Goal: Information Seeking & Learning: Learn about a topic

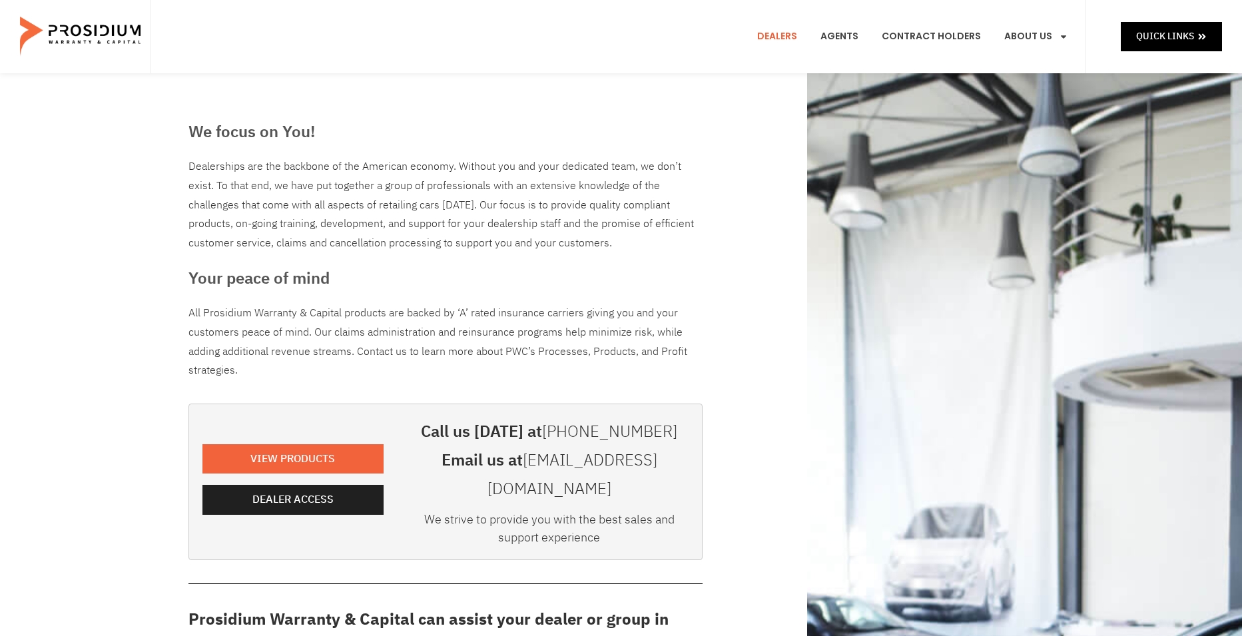
click at [285, 439] on e-page-transition at bounding box center [621, 318] width 1242 height 636
click at [284, 439] on e-page-transition at bounding box center [621, 318] width 1242 height 636
click at [264, 441] on e-page-transition at bounding box center [621, 318] width 1242 height 636
click at [244, 440] on e-page-transition at bounding box center [621, 318] width 1242 height 636
click at [273, 450] on span "View Products" at bounding box center [295, 459] width 85 height 19
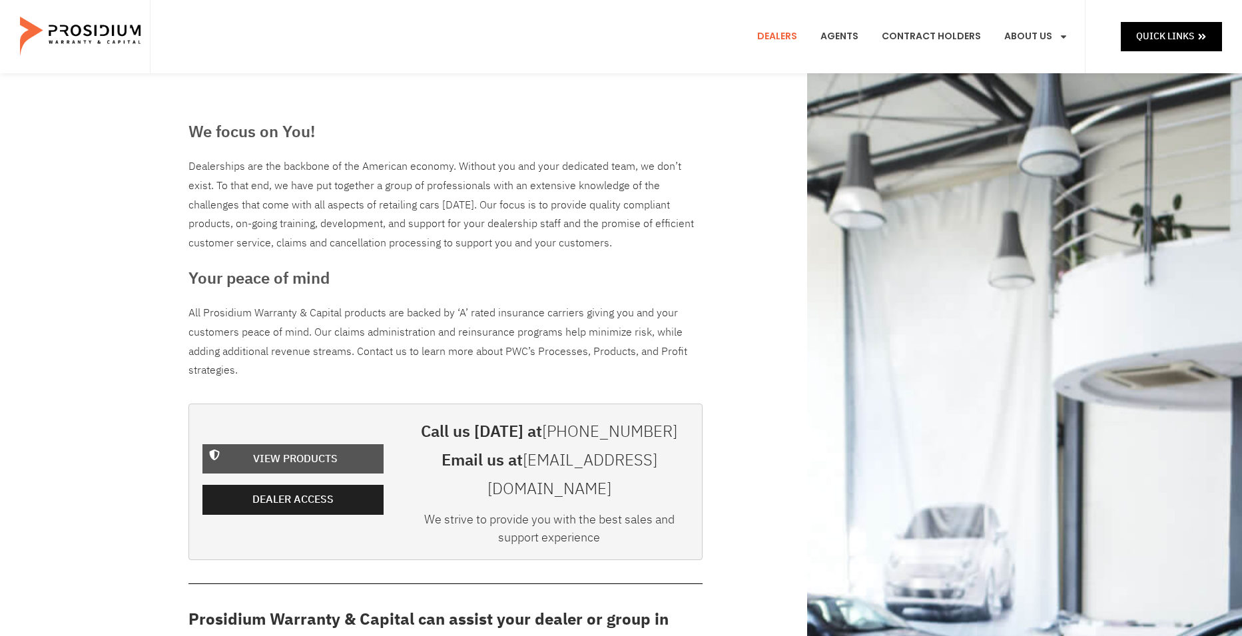
click at [264, 450] on span "View Products" at bounding box center [295, 459] width 85 height 19
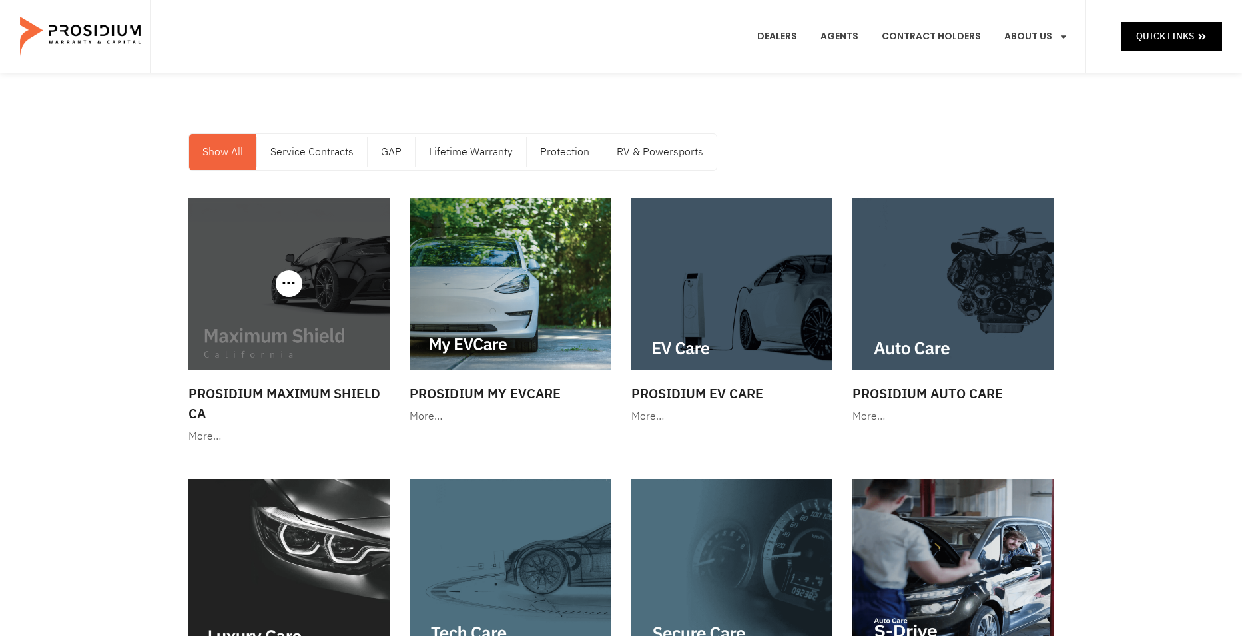
click at [274, 284] on img at bounding box center [289, 284] width 202 height 173
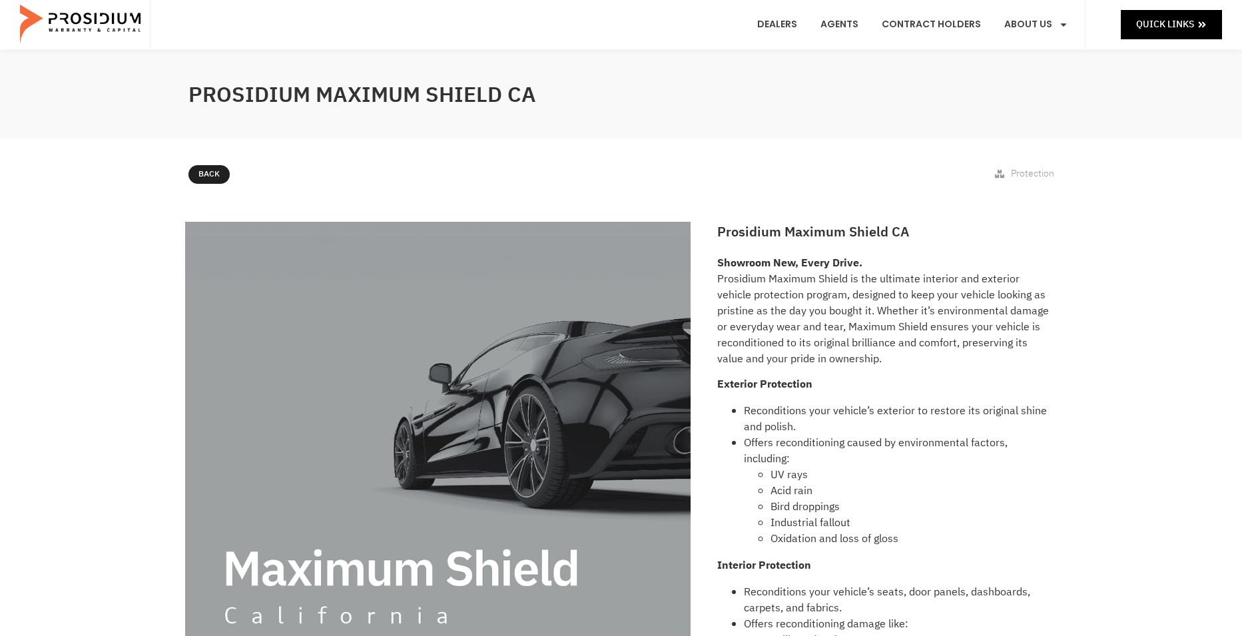
scroll to position [18, 0]
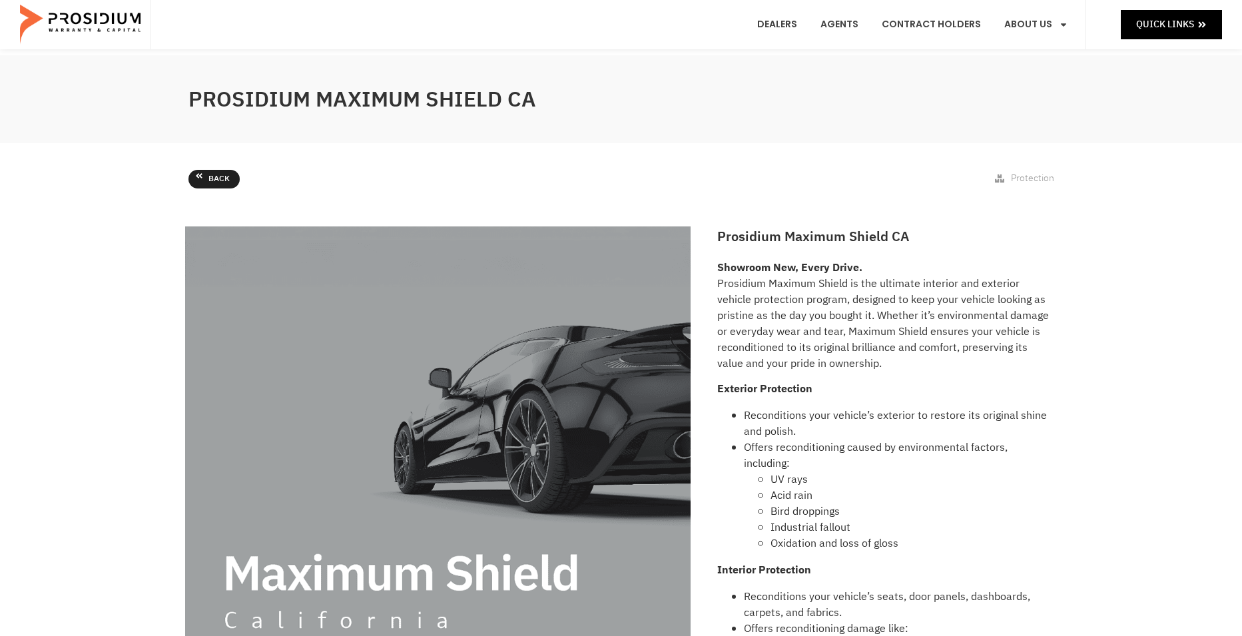
click at [204, 179] on link "Back" at bounding box center [213, 179] width 51 height 19
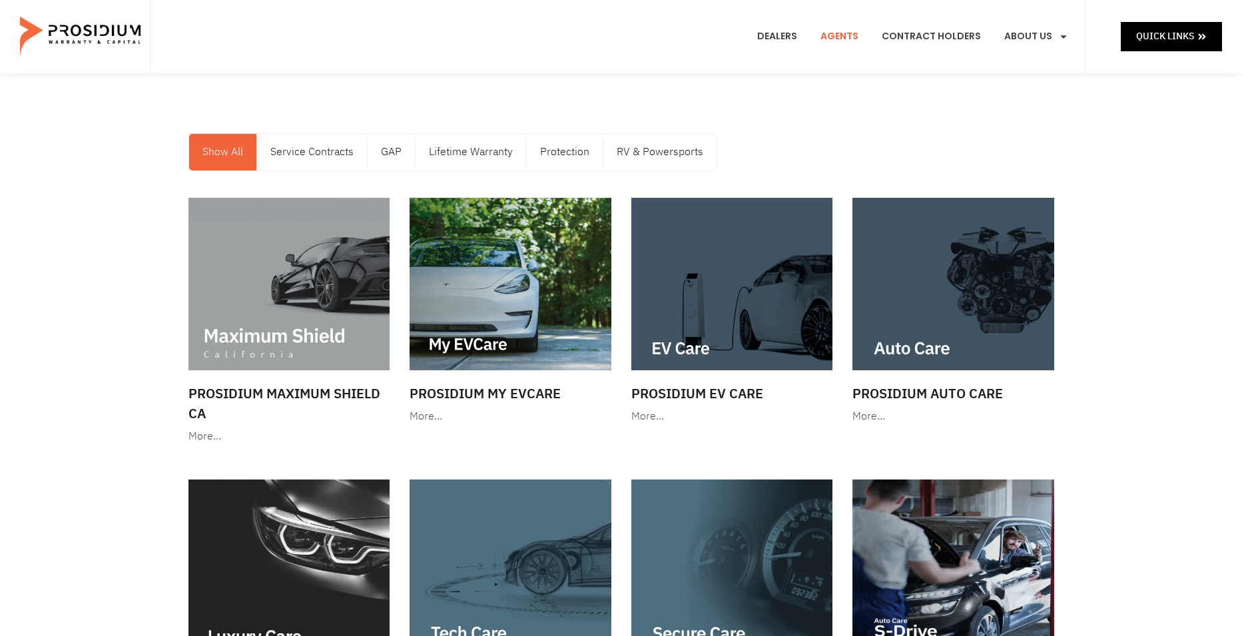
click at [848, 35] on link "Agents" at bounding box center [840, 36] width 58 height 49
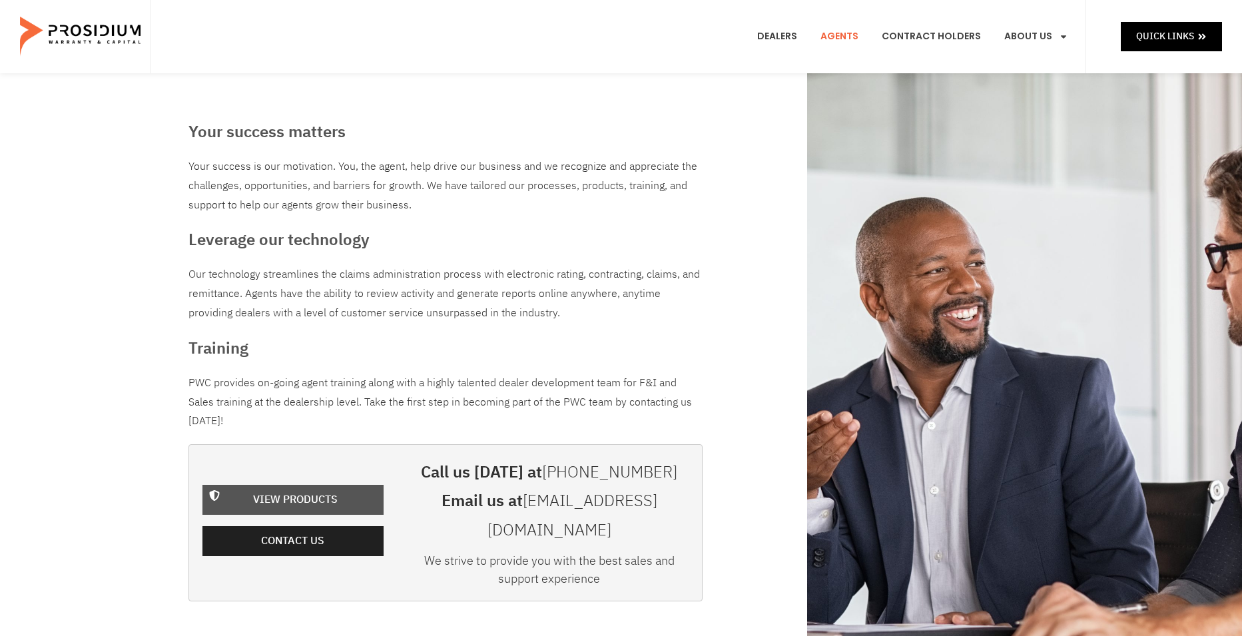
click at [282, 490] on span "View Products" at bounding box center [295, 499] width 85 height 19
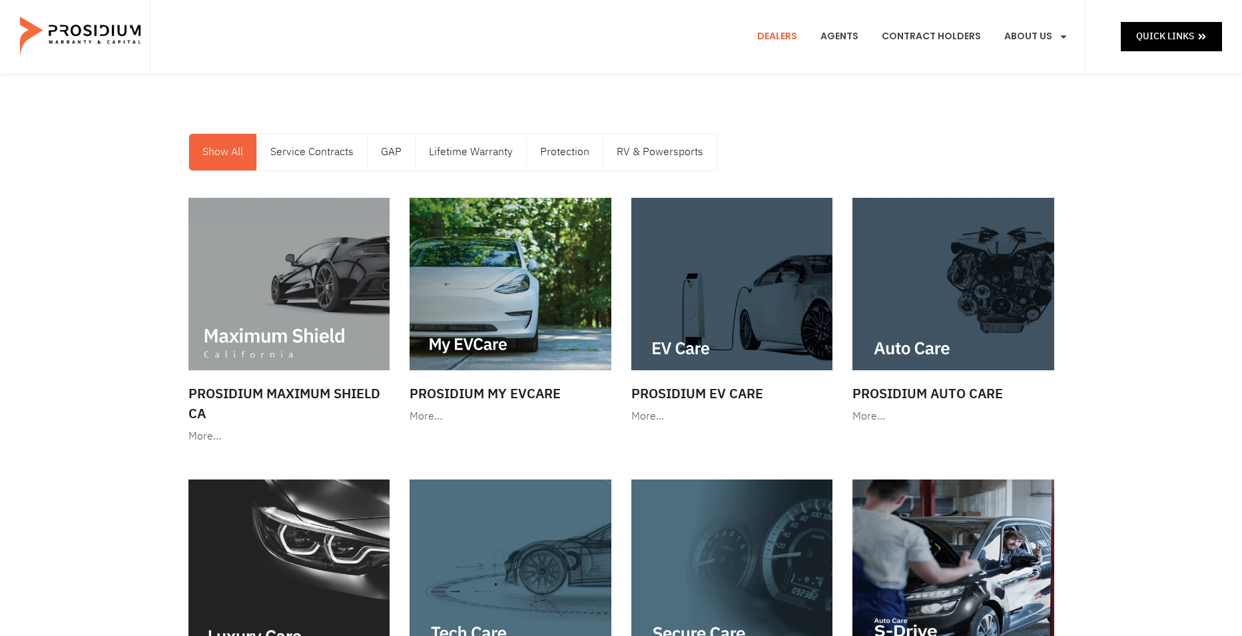
click at [796, 31] on link "Dealers" at bounding box center [777, 36] width 60 height 49
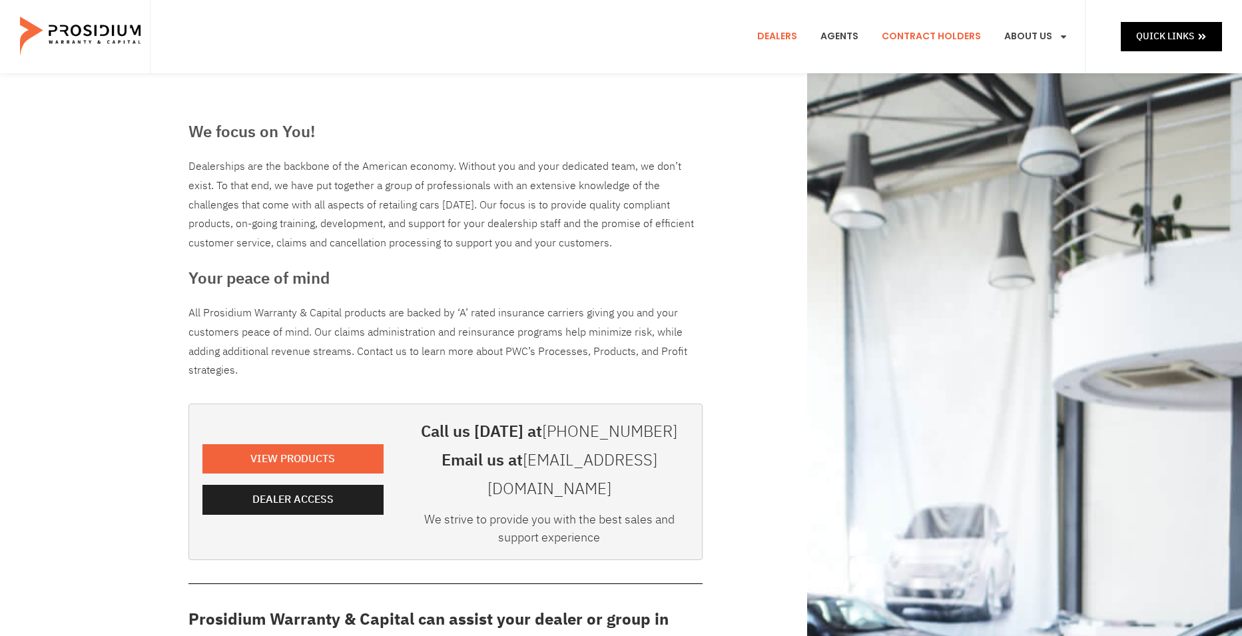
click at [932, 32] on link "Contract Holders" at bounding box center [931, 36] width 119 height 49
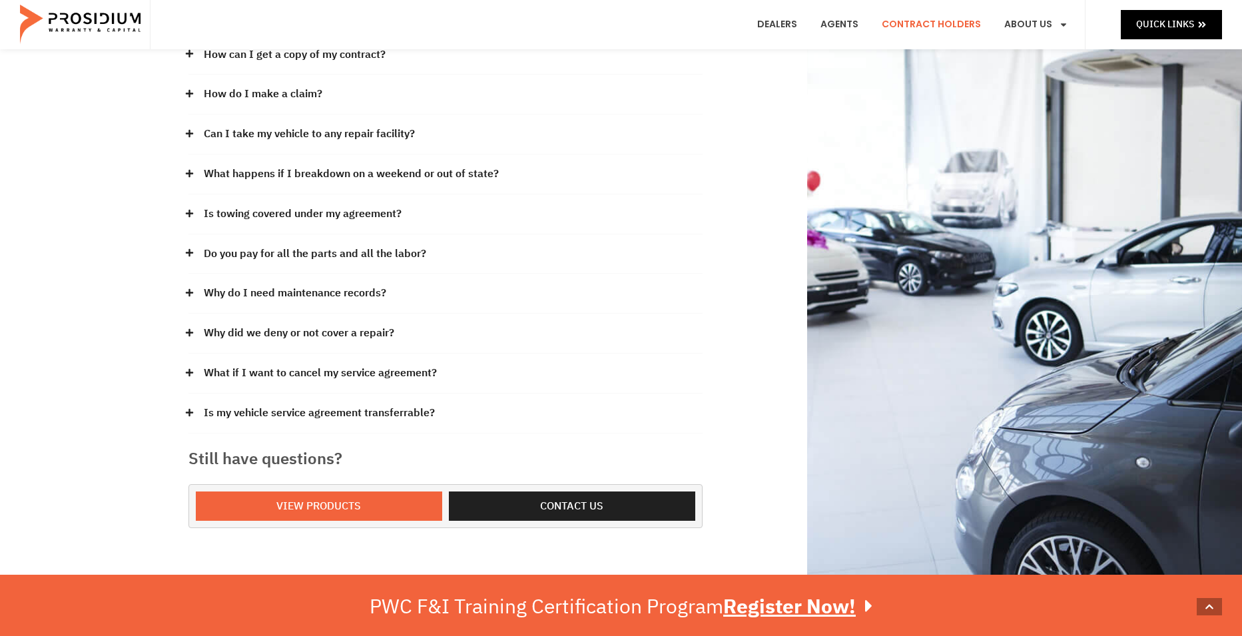
scroll to position [221, 0]
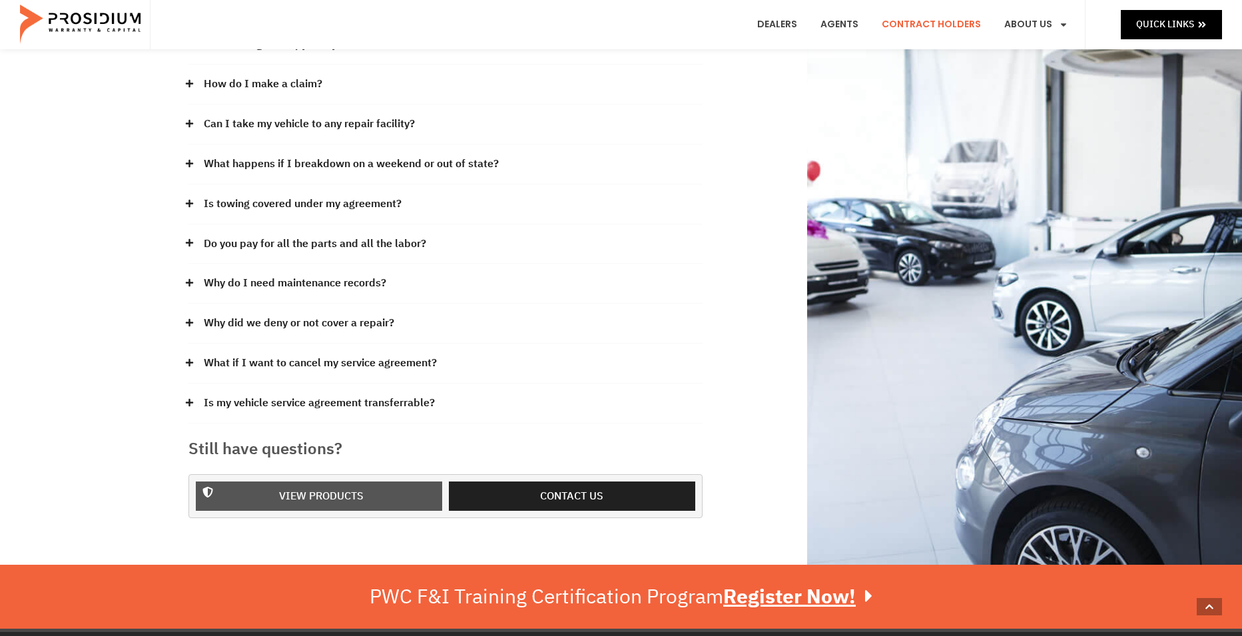
click at [332, 487] on span "View Products" at bounding box center [321, 496] width 85 height 19
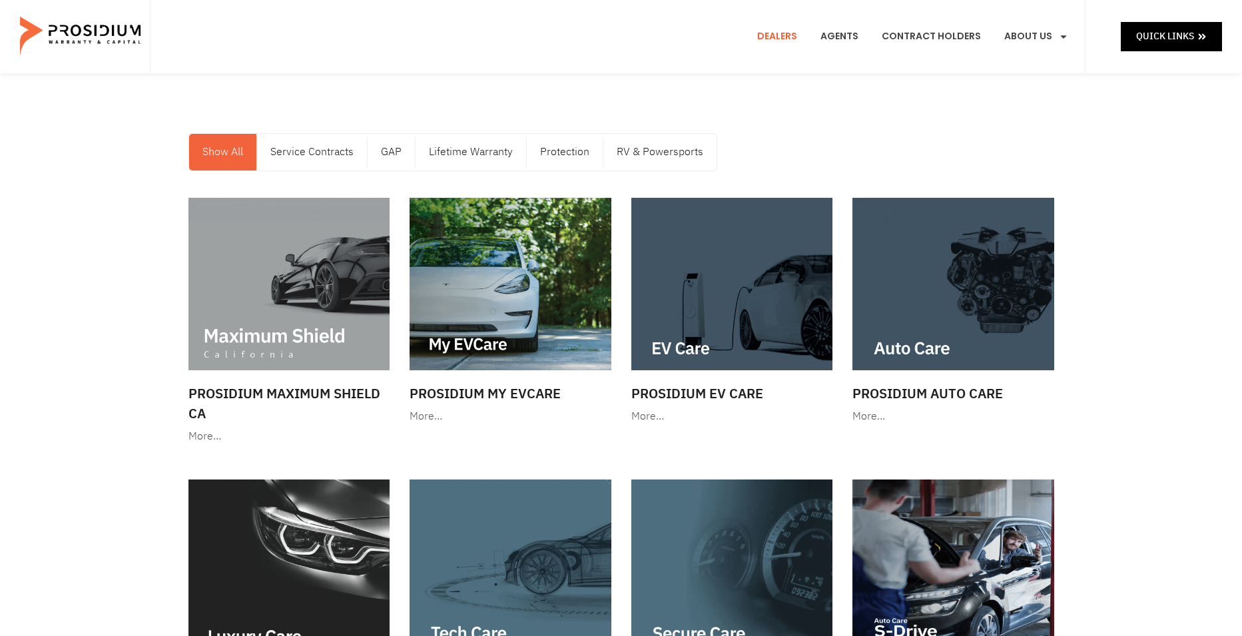
click at [785, 37] on link "Dealers" at bounding box center [777, 36] width 60 height 49
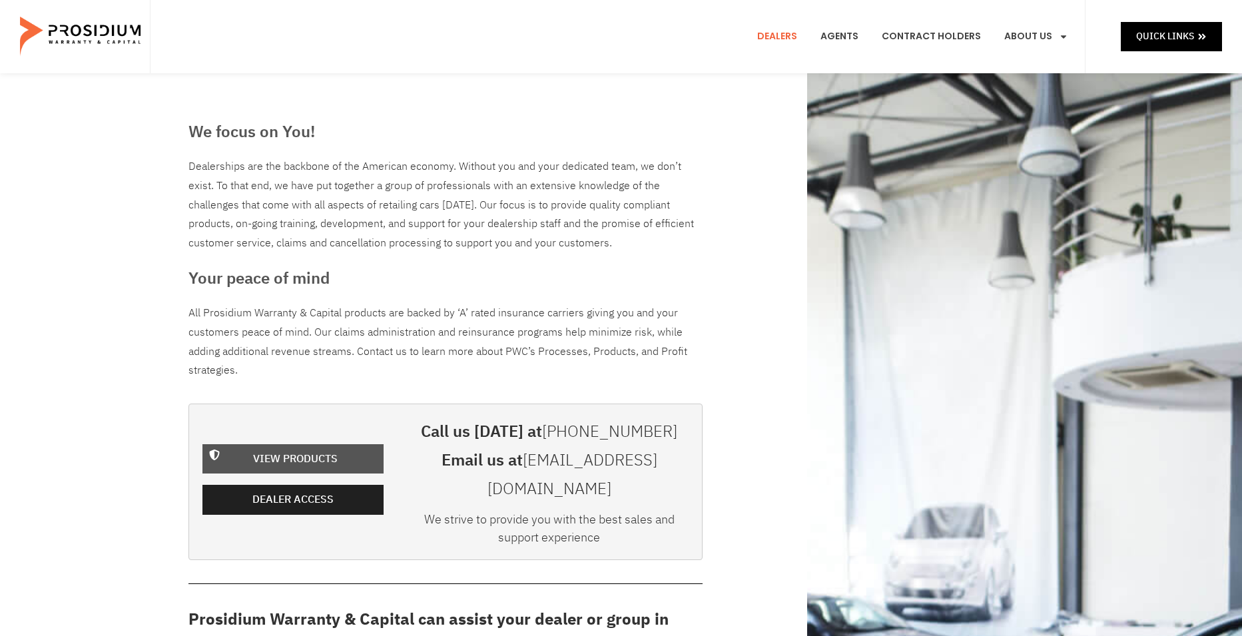
click at [282, 450] on span "View Products" at bounding box center [295, 459] width 85 height 19
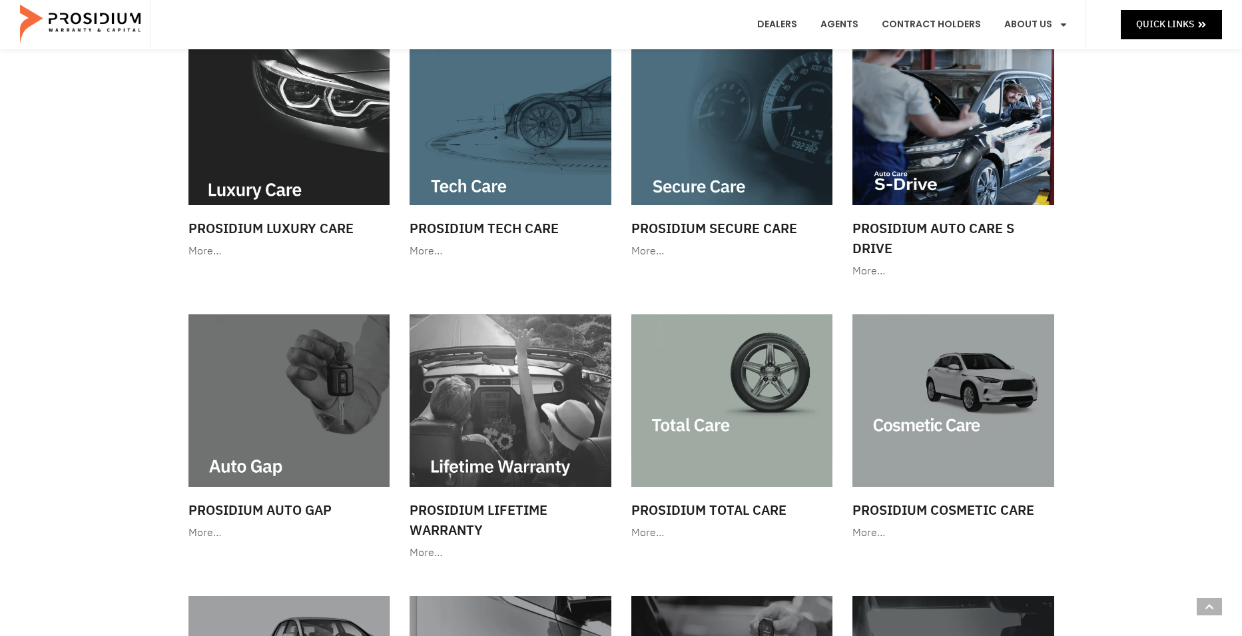
scroll to position [454, 0]
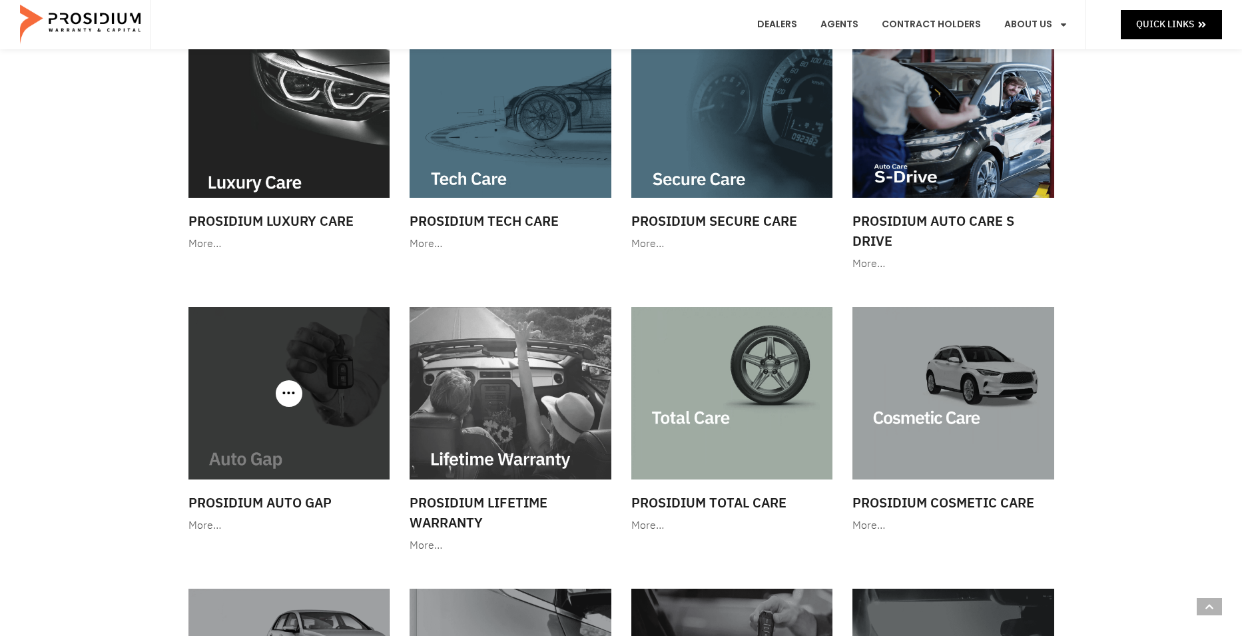
click at [286, 410] on img at bounding box center [289, 393] width 202 height 173
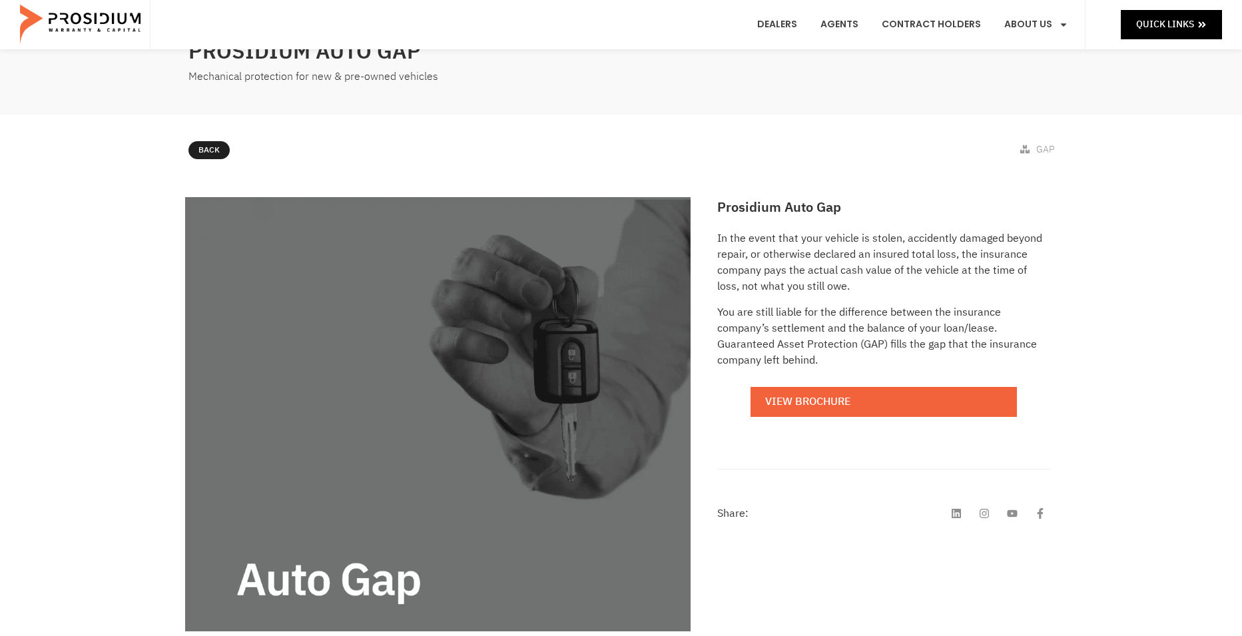
scroll to position [67, 0]
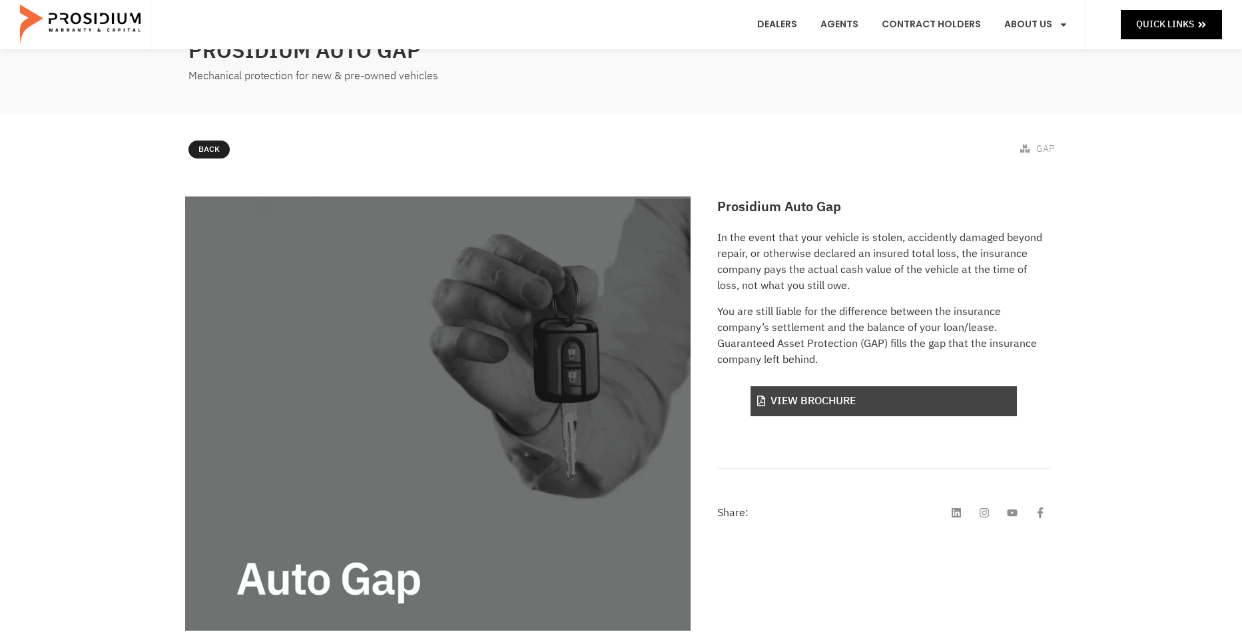
click at [812, 401] on link "View Brochure" at bounding box center [884, 401] width 266 height 30
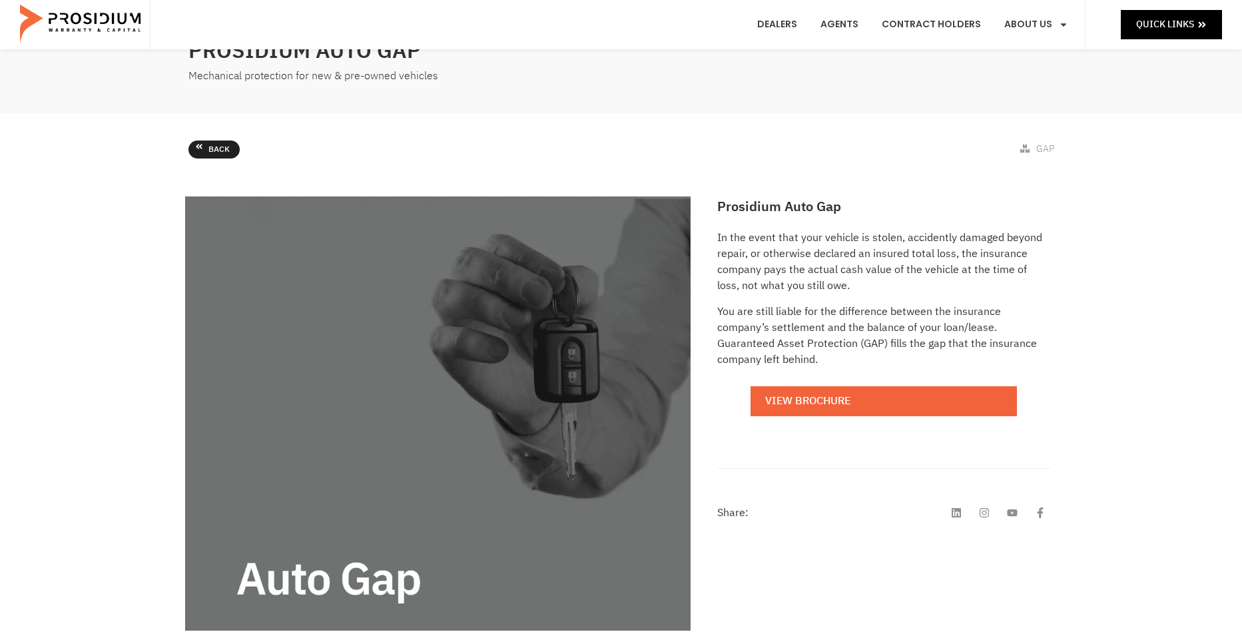
click at [204, 151] on link "Back" at bounding box center [213, 150] width 51 height 19
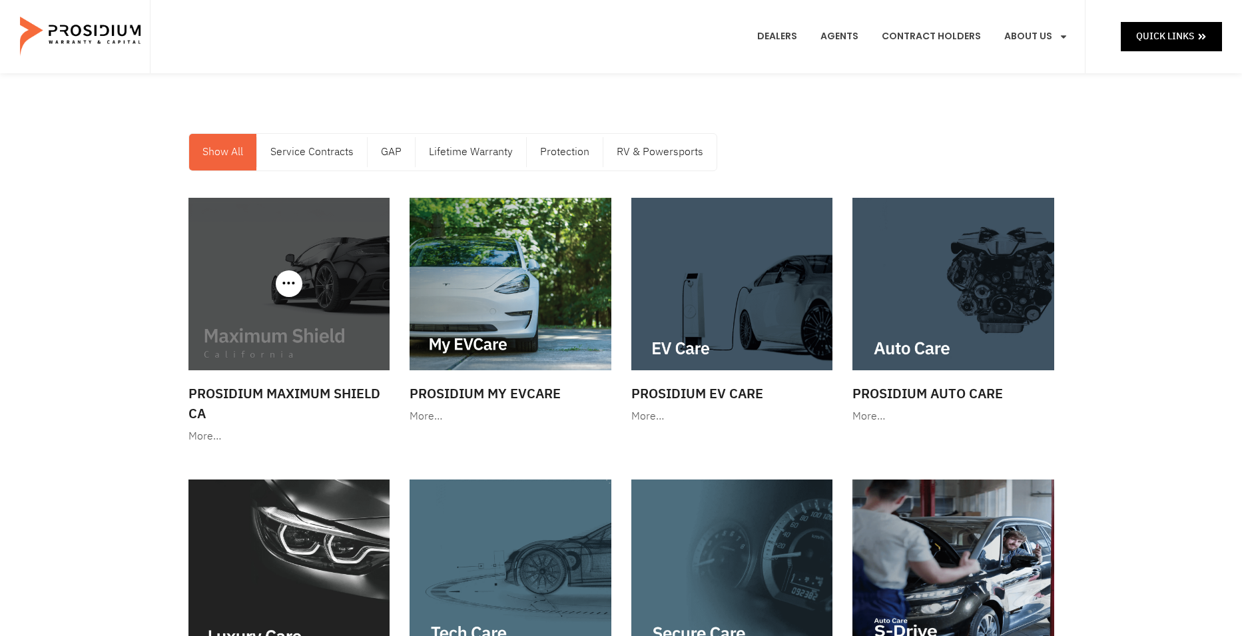
click at [282, 299] on img at bounding box center [289, 284] width 202 height 173
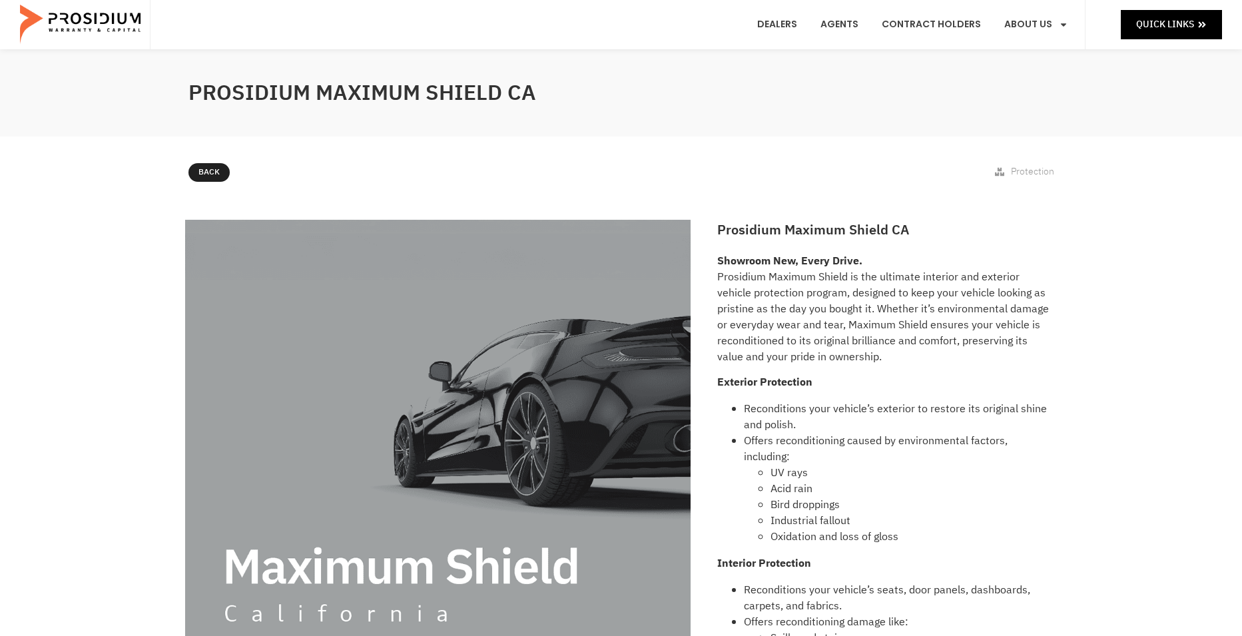
scroll to position [21, 0]
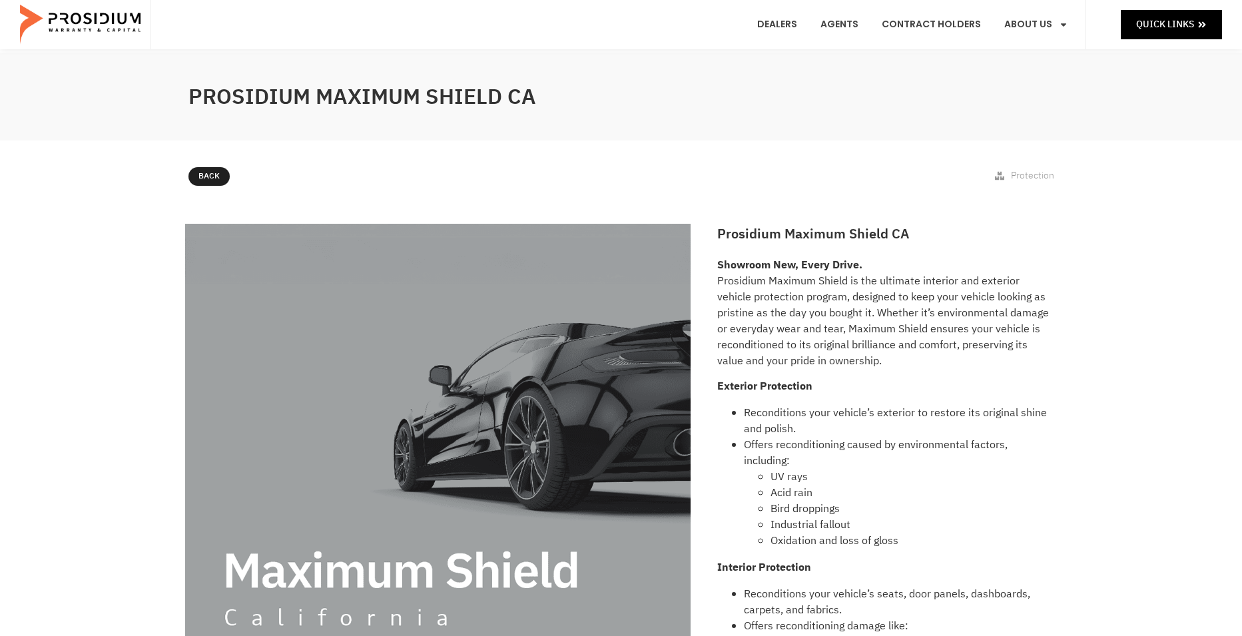
click at [406, 409] on img at bounding box center [438, 441] width 506 height 434
click at [396, 421] on img at bounding box center [438, 441] width 506 height 434
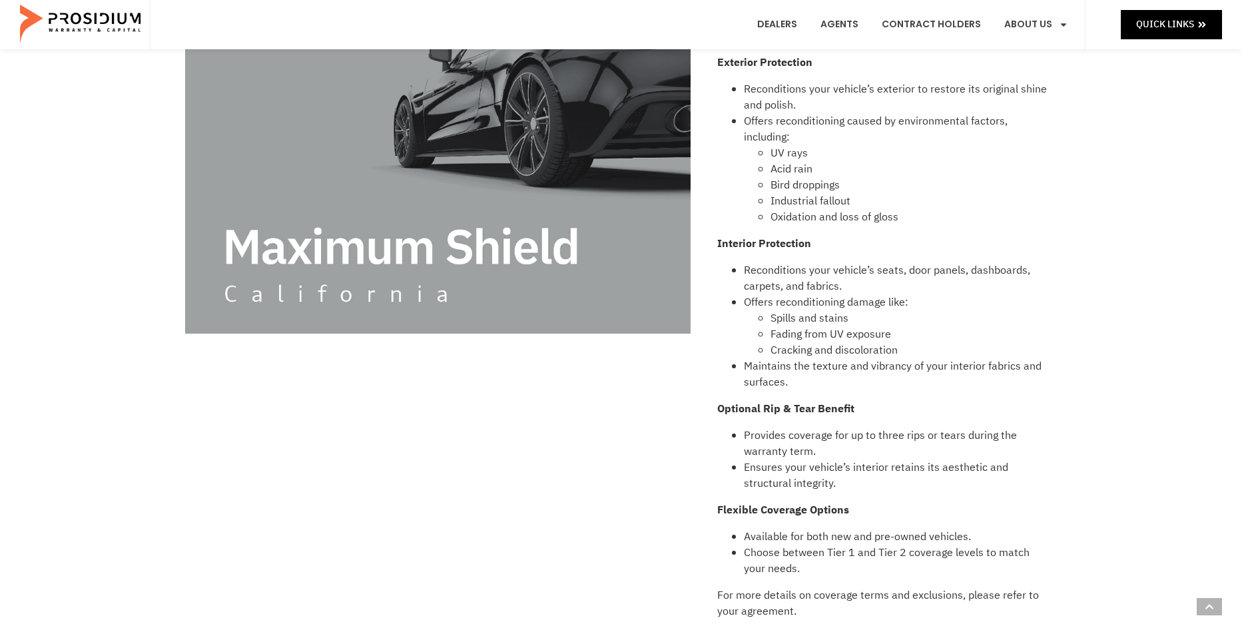
scroll to position [614, 0]
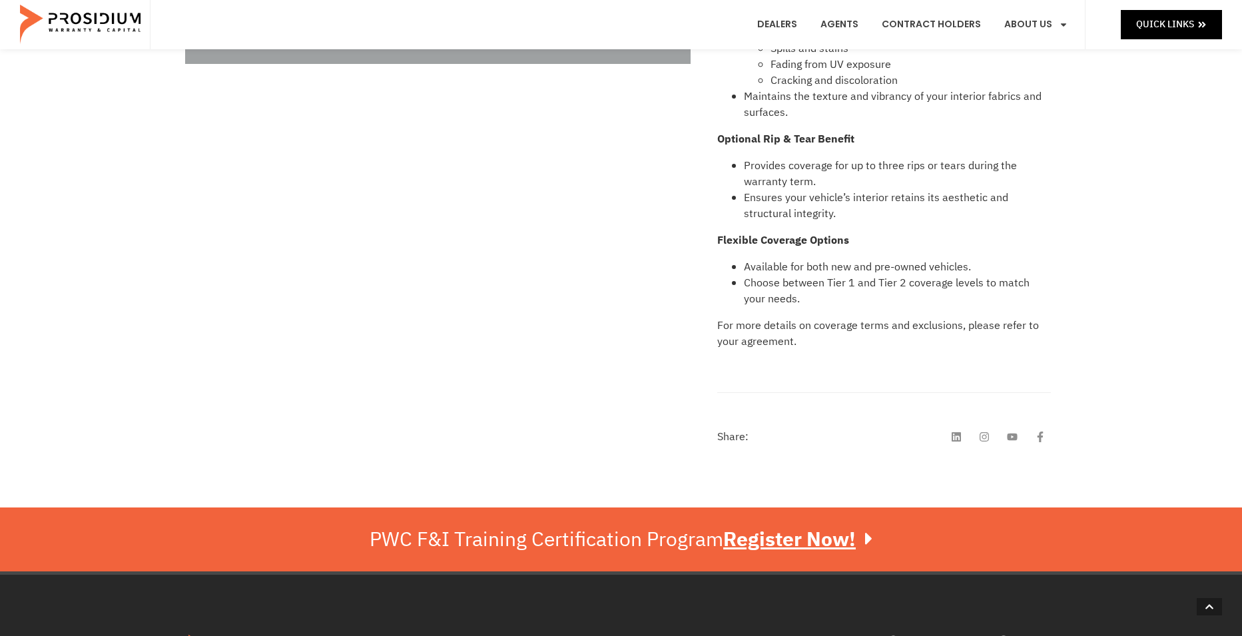
drag, startPoint x: 898, startPoint y: 219, endPoint x: 847, endPoint y: 186, distance: 60.8
click at [897, 218] on li "Ensures your vehicle’s interior retains its aesthetic and structural integrity." at bounding box center [897, 206] width 306 height 32
click at [801, 169] on li "Provides coverage for up to three rips or tears during the warranty term." at bounding box center [897, 174] width 306 height 32
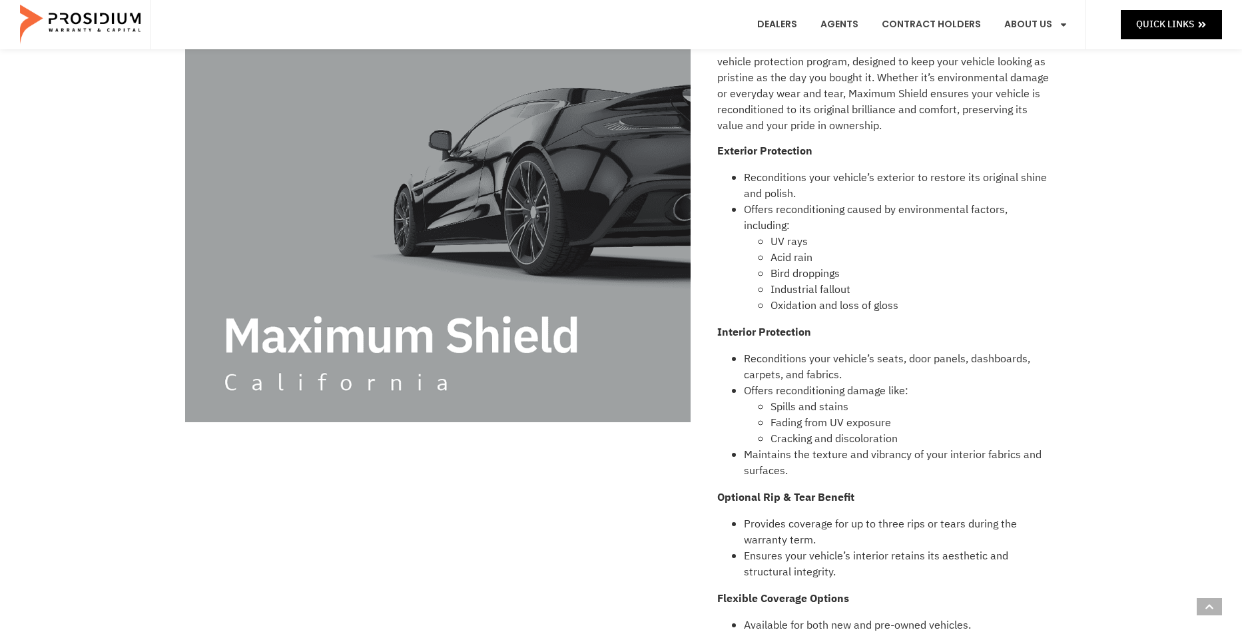
click at [491, 172] on img at bounding box center [438, 206] width 506 height 434
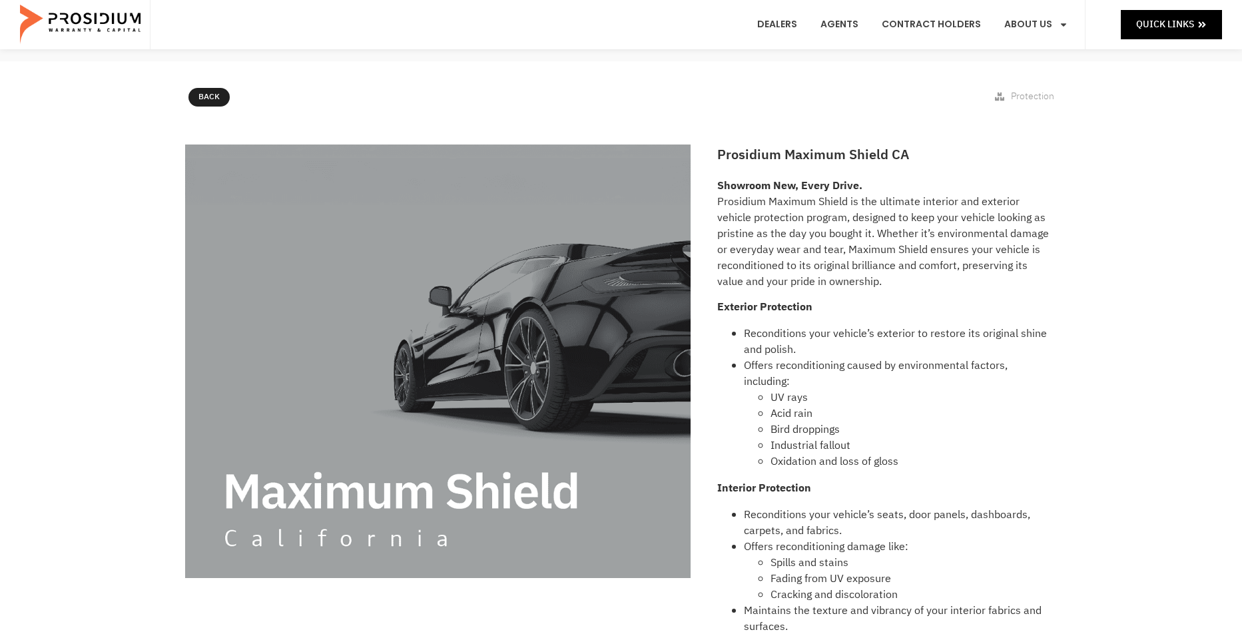
scroll to position [22, 0]
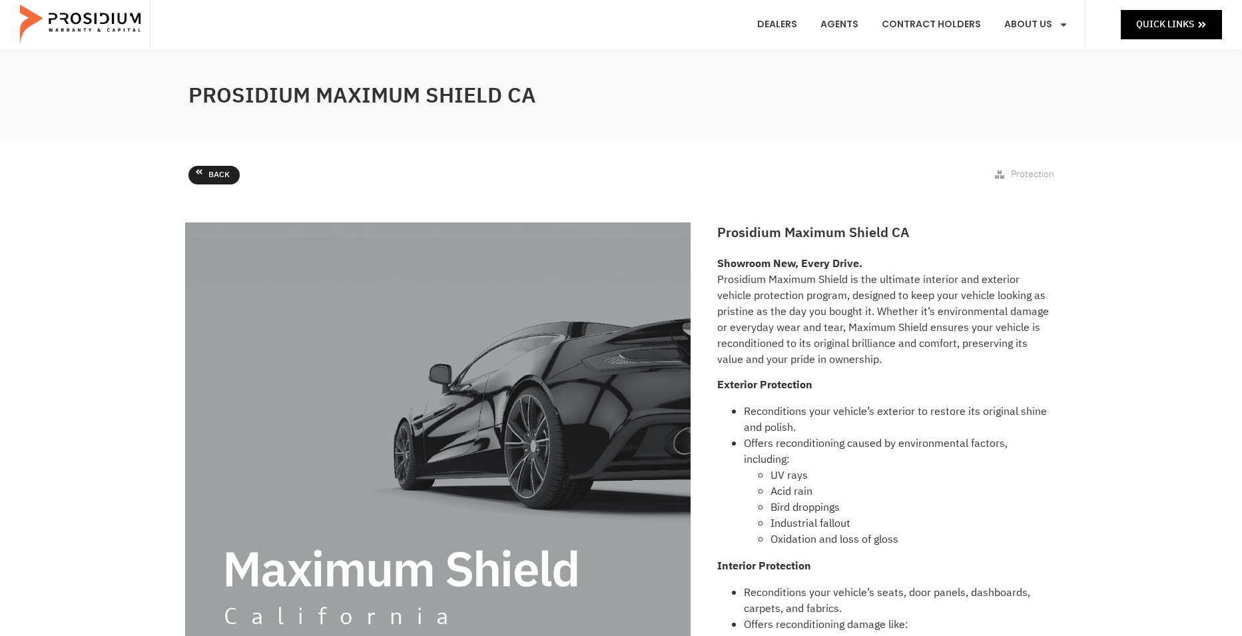
click at [205, 173] on link "Back" at bounding box center [213, 175] width 51 height 19
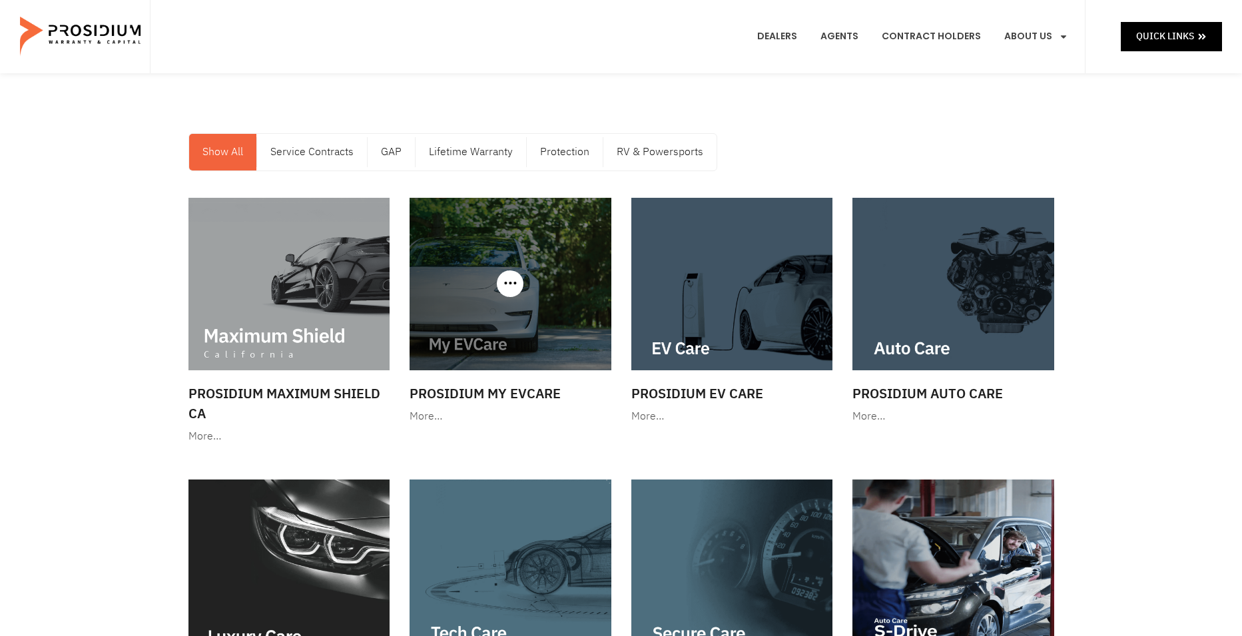
click at [510, 338] on img at bounding box center [511, 284] width 202 height 173
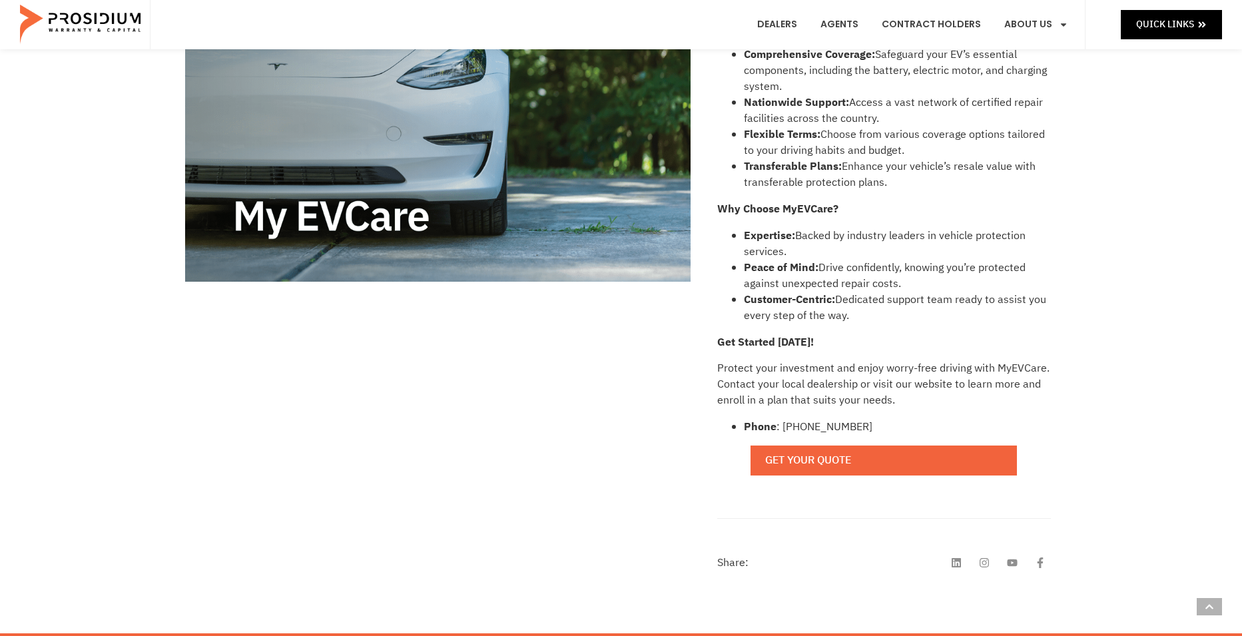
scroll to position [418, 0]
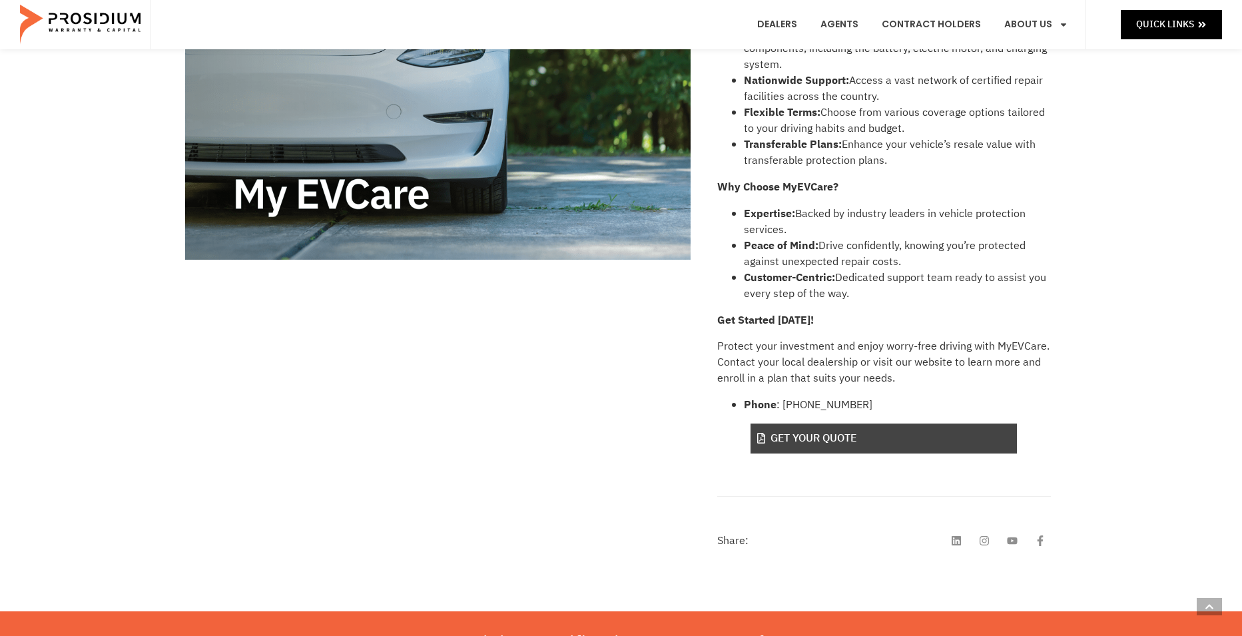
click at [823, 439] on link "Get Your Quote" at bounding box center [884, 439] width 266 height 30
